Goal: Browse casually: Explore the website without a specific task or goal

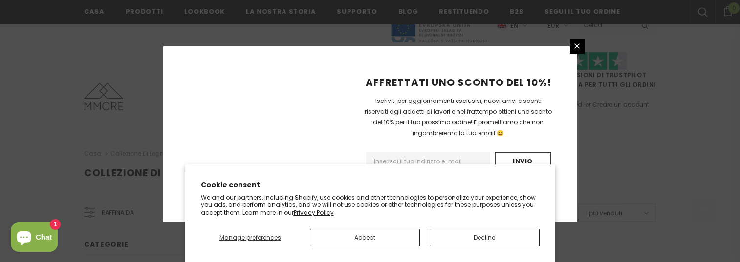
scroll to position [739, 0]
